Goal: Task Accomplishment & Management: Manage account settings

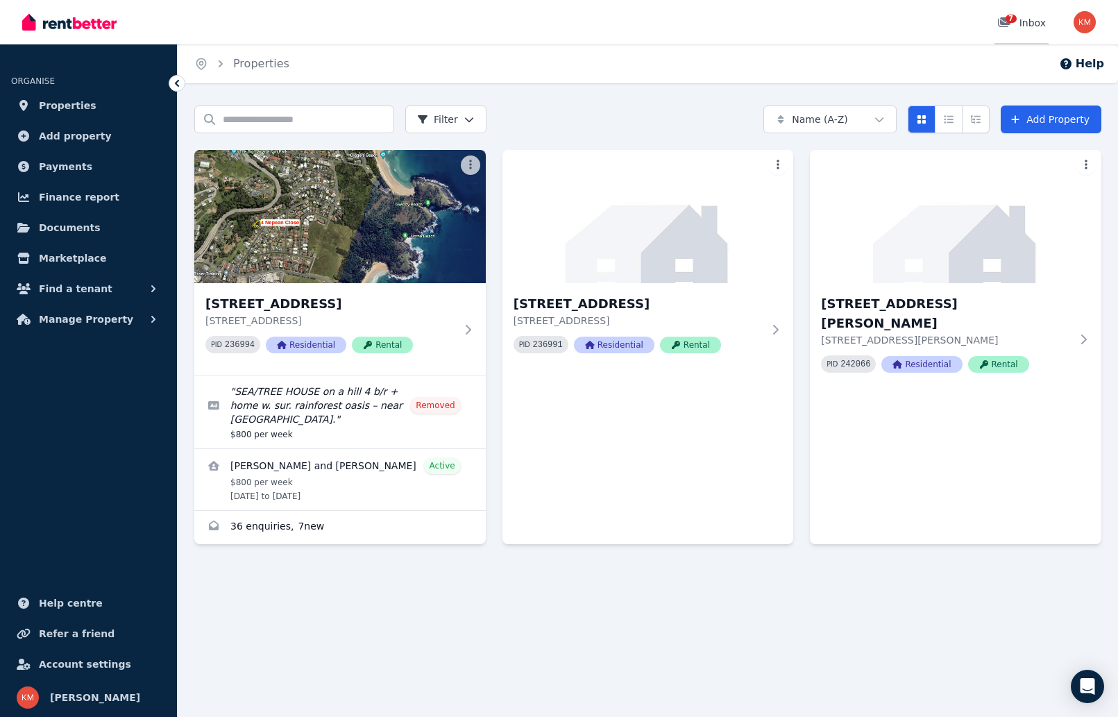
click at [1014, 18] on span "7" at bounding box center [1010, 19] width 11 height 8
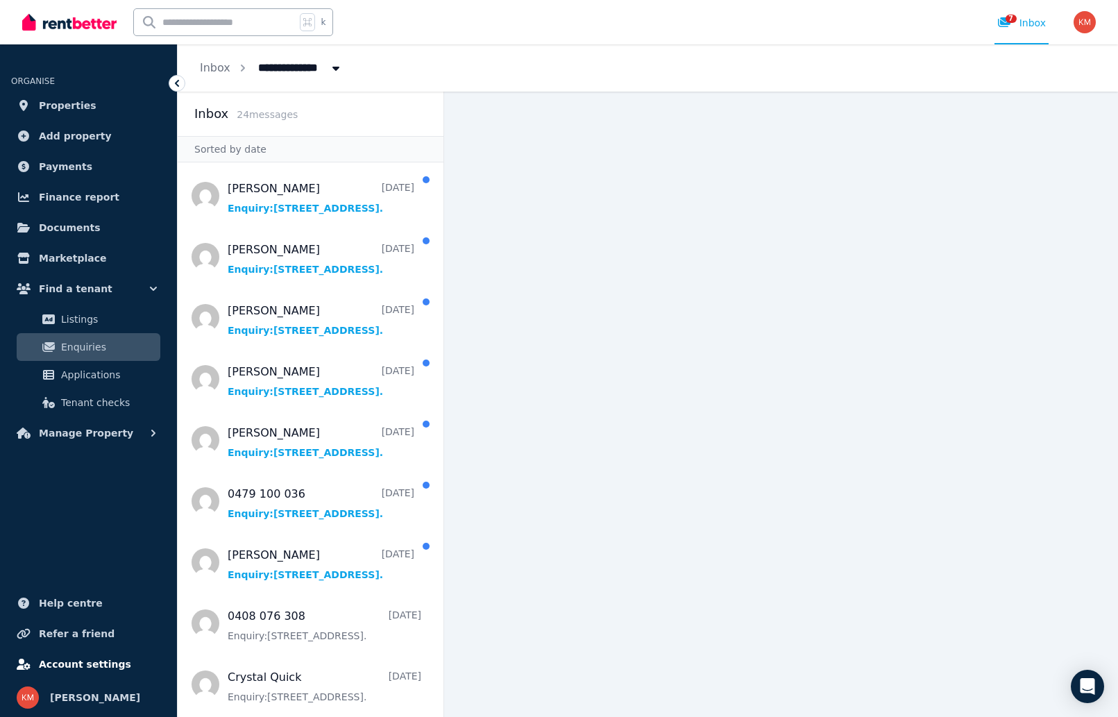
click at [78, 665] on span "Account settings" at bounding box center [85, 664] width 92 height 17
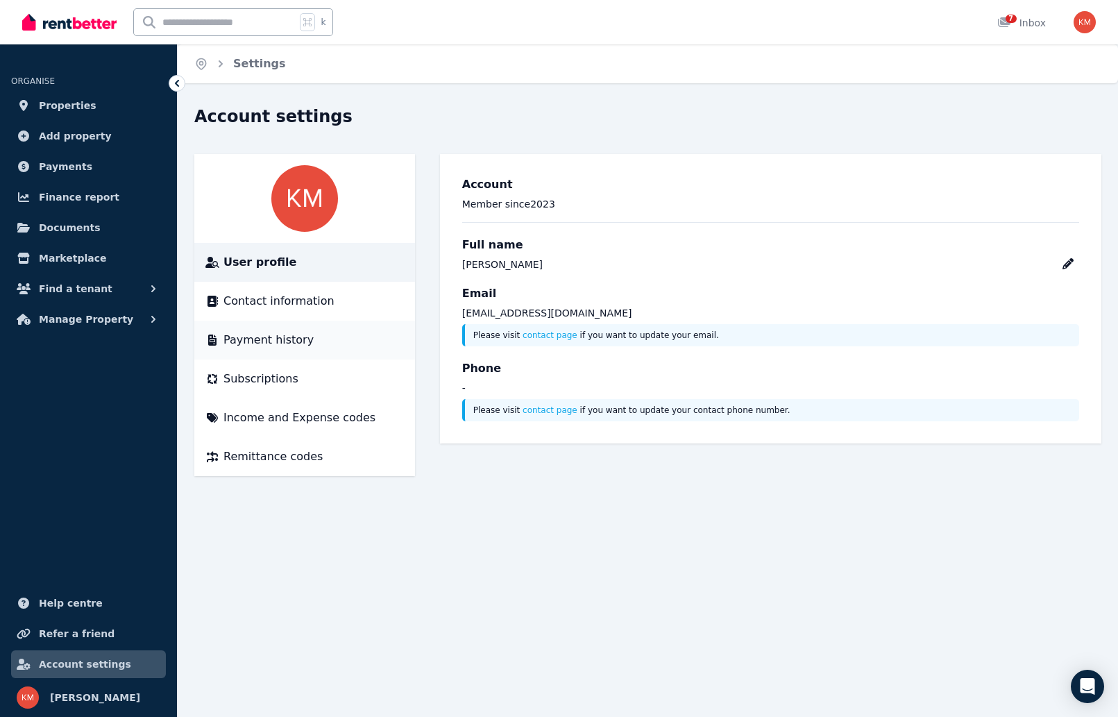
click at [261, 343] on span "Payment history" at bounding box center [268, 340] width 90 height 17
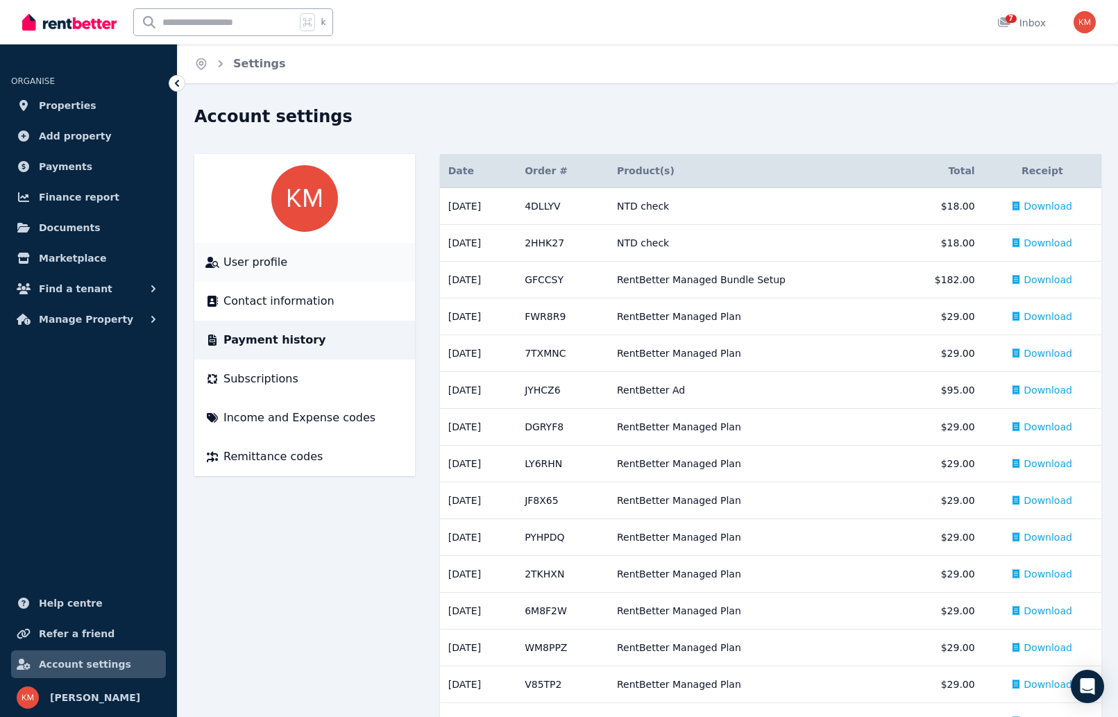
click at [243, 257] on span "User profile" at bounding box center [255, 262] width 64 height 17
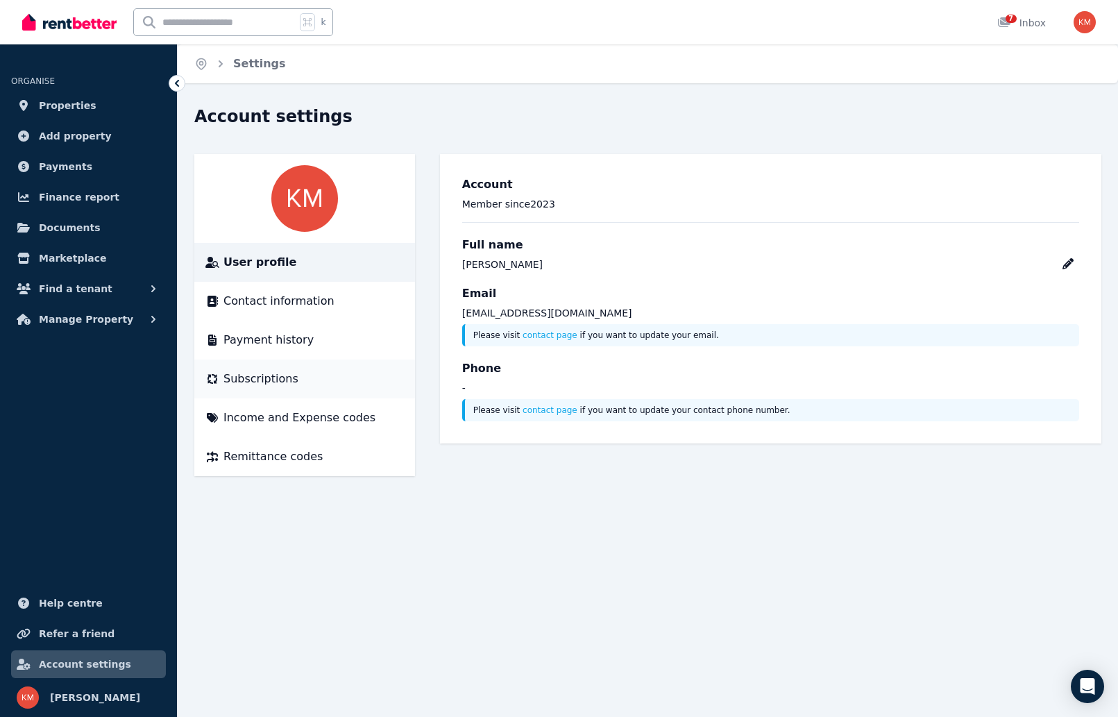
click at [246, 373] on span "Subscriptions" at bounding box center [260, 378] width 75 height 17
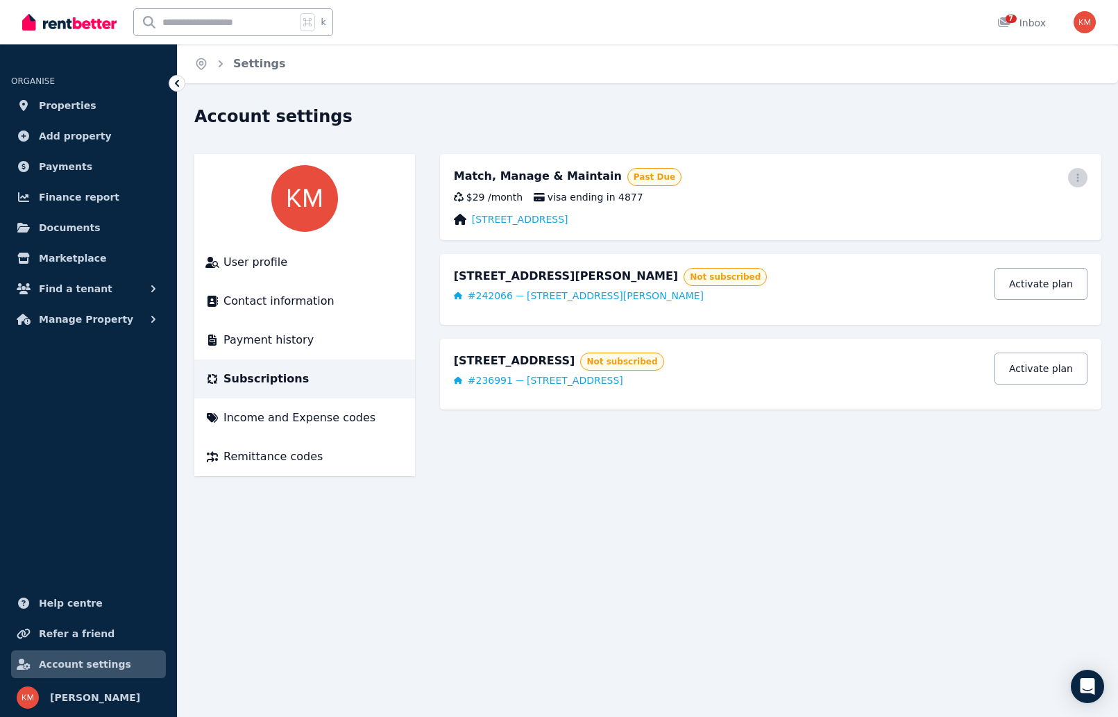
click at [1071, 173] on span "button" at bounding box center [1077, 177] width 19 height 19
click at [1030, 217] on span "Update payment method" at bounding box center [1015, 223] width 122 height 33
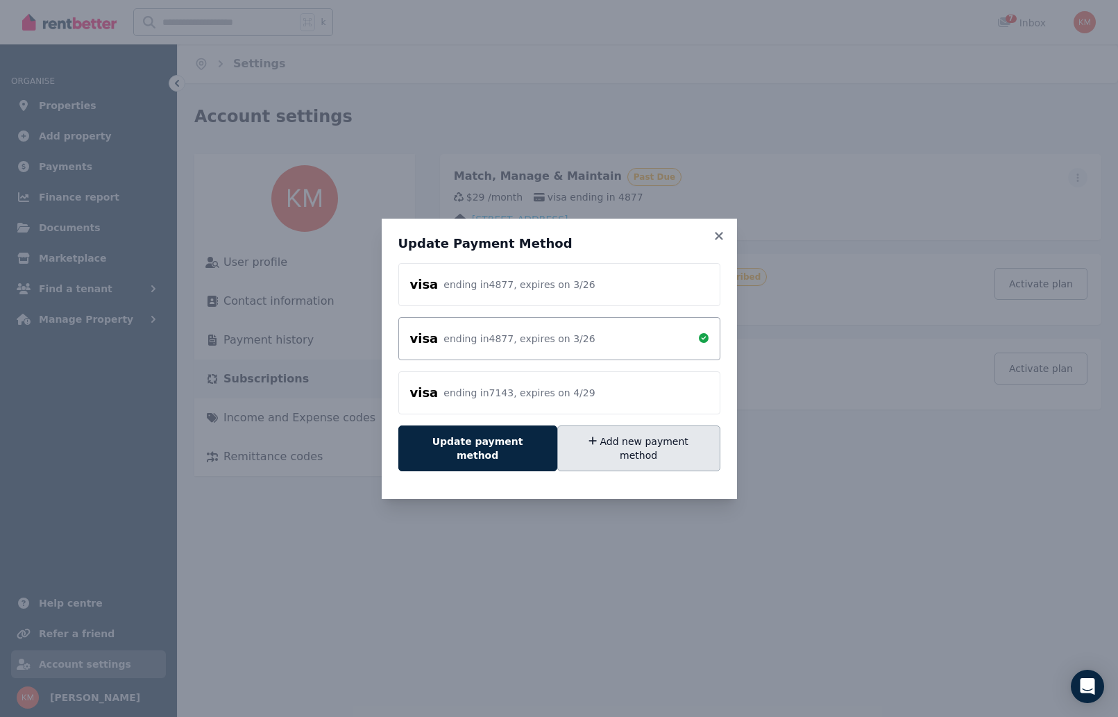
click at [603, 445] on button "Add new payment method" at bounding box center [638, 448] width 163 height 46
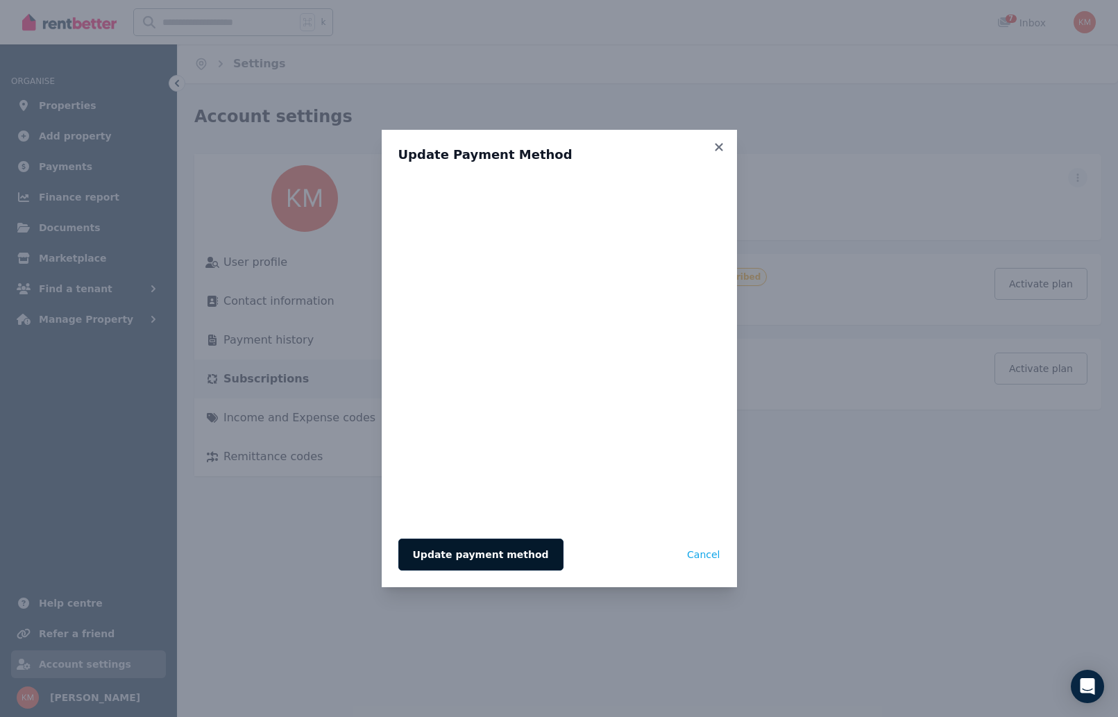
click at [475, 563] on button "Update payment method" at bounding box center [480, 554] width 165 height 32
